Goal: Task Accomplishment & Management: Manage account settings

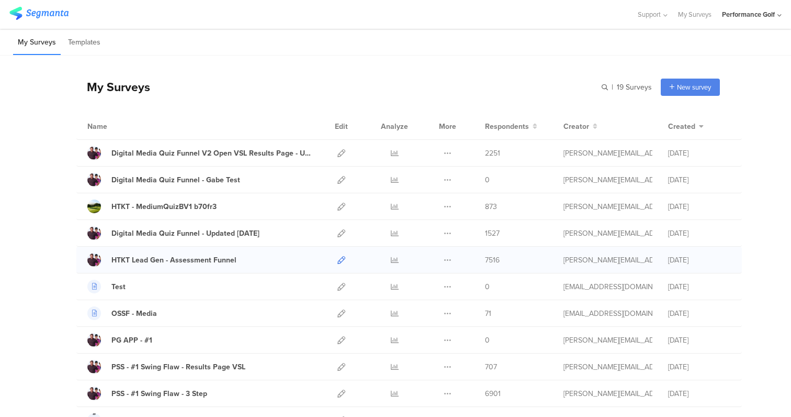
click at [341, 262] on icon at bounding box center [342, 260] width 8 height 8
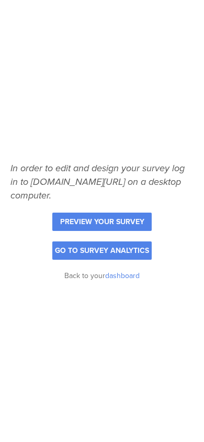
scroll to position [3, 0]
